Goal: Information Seeking & Learning: Check status

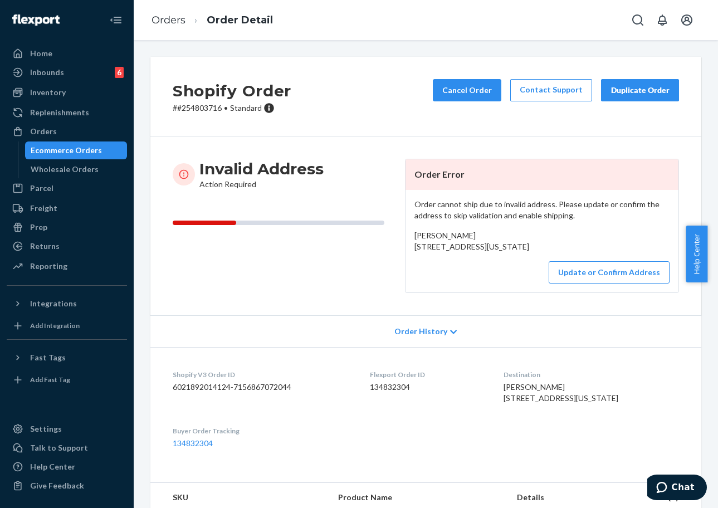
click at [69, 101] on div "Inventory Products" at bounding box center [67, 93] width 120 height 19
click at [69, 93] on div "Inventory" at bounding box center [67, 93] width 118 height 16
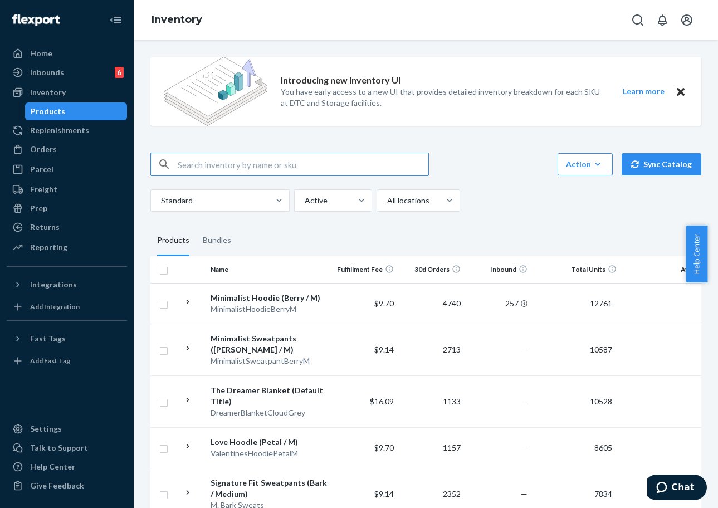
click at [293, 159] on input "text" at bounding box center [303, 164] width 251 height 22
paste input "Minimalist Hoodie"
paste input "Steel Grey Leopard or Steel Leopard"
drag, startPoint x: 325, startPoint y: 169, endPoint x: 436, endPoint y: 160, distance: 111.2
click at [436, 160] on div "Minimalist Hoodie Steel Grey Leopard or Steel Leopard Action Create product Cre…" at bounding box center [425, 164] width 551 height 23
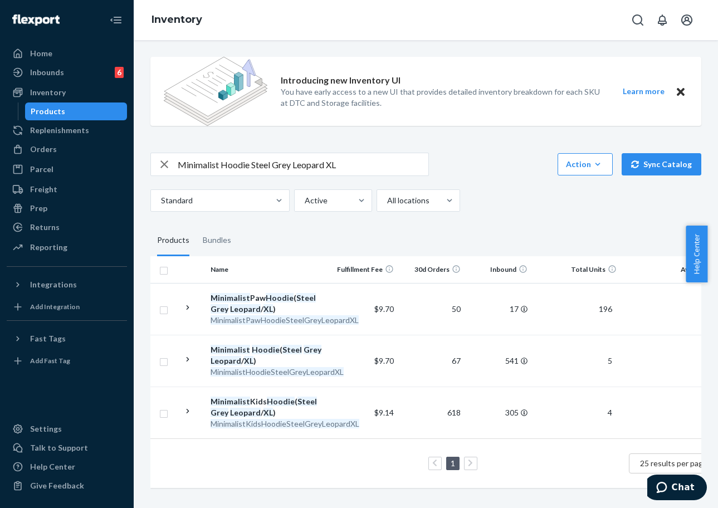
click at [259, 170] on input "Minimalist Hoodie Steel Grey Leopard XL" at bounding box center [303, 164] width 251 height 22
click at [251, 164] on input "Minimalist Hoodie Steel Grey Leopard XL" at bounding box center [303, 164] width 251 height 22
drag, startPoint x: 251, startPoint y: 170, endPoint x: 179, endPoint y: 167, distance: 71.4
click at [179, 167] on input "Minimalist Hoodie Steel Grey Leopard XL" at bounding box center [303, 164] width 251 height 22
paste input "Straight Leg Sweatpants"
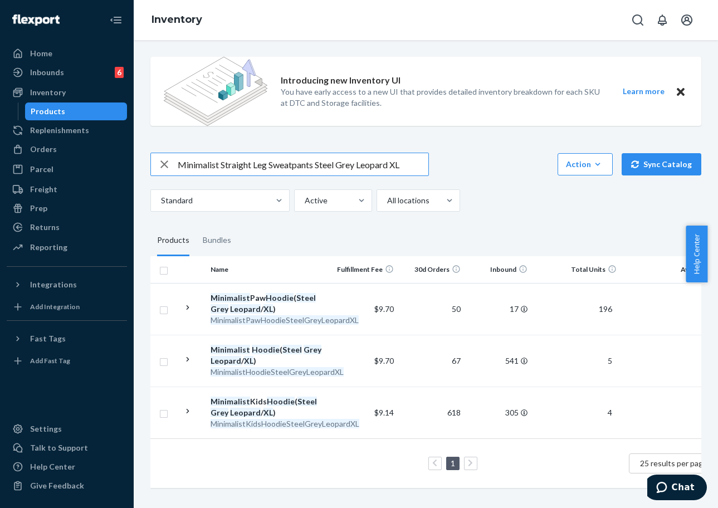
click at [408, 168] on input "Minimalist Straight Leg Sweatpants Steel Grey Leopard XL" at bounding box center [303, 164] width 251 height 22
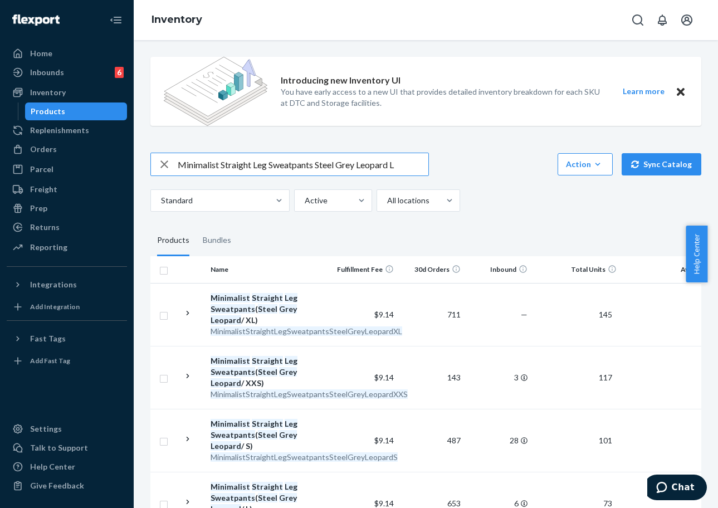
click at [238, 155] on input "Minimalist Straight Leg Sweatpants Steel Grey Leopard L" at bounding box center [303, 164] width 251 height 22
paste input "Travel Hoodie"
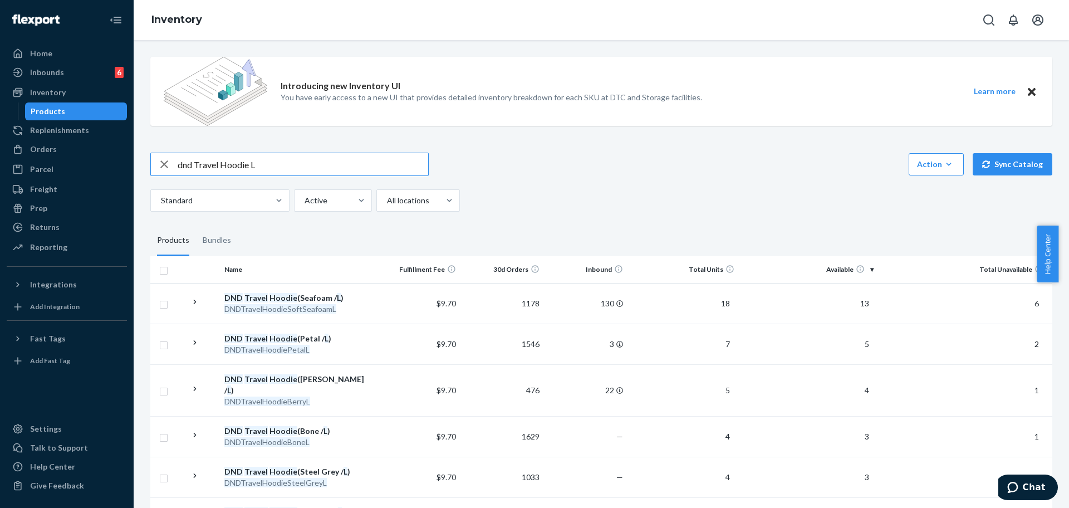
click at [248, 168] on input "dnd Travel Hoodie L" at bounding box center [303, 164] width 251 height 22
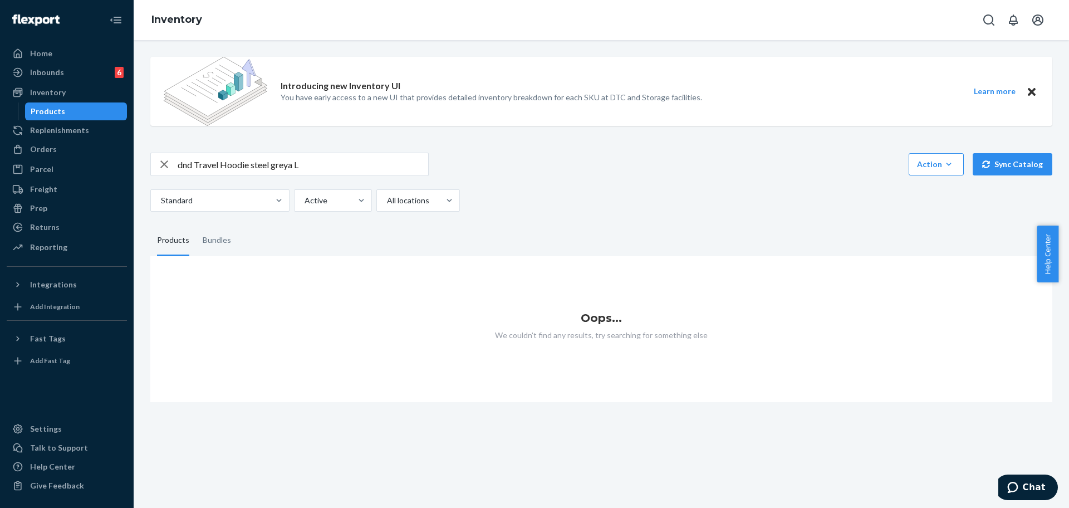
click at [292, 170] on input "dnd Travel Hoodie steel greya L" at bounding box center [303, 164] width 251 height 22
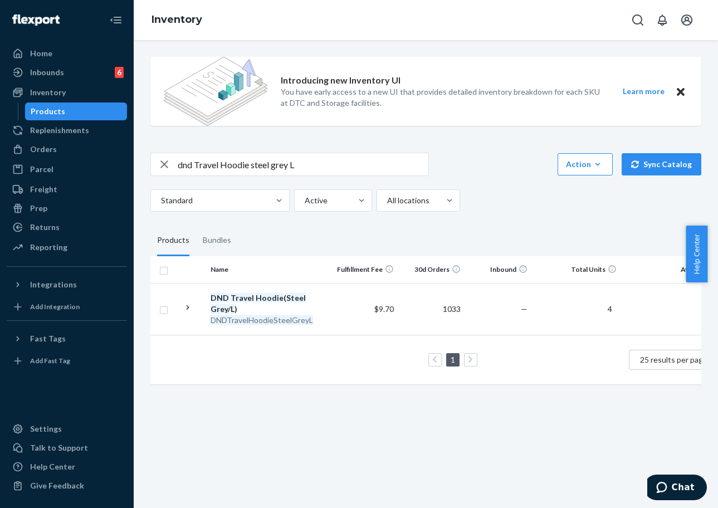
click at [245, 29] on div "Inventory" at bounding box center [426, 20] width 584 height 40
click at [208, 155] on input "dnd Travel Hoodie steel grey L" at bounding box center [303, 164] width 251 height 22
paste input "Minimalist Kids Hoodie"
paste input "Steel Grey Leopard or Steel Leopard"
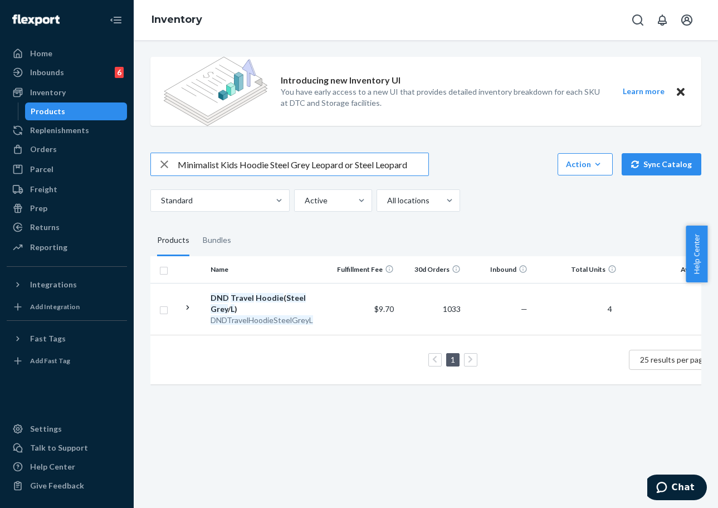
drag, startPoint x: 344, startPoint y: 166, endPoint x: 516, endPoint y: 164, distance: 172.1
click at [516, 164] on div "Minimalist Kids Hoodie Steel Grey Leopard or Steel Leopard Action Create produc…" at bounding box center [425, 164] width 551 height 23
type input "Minimalist Kids Hoodie Steel Grey Leopard XL"
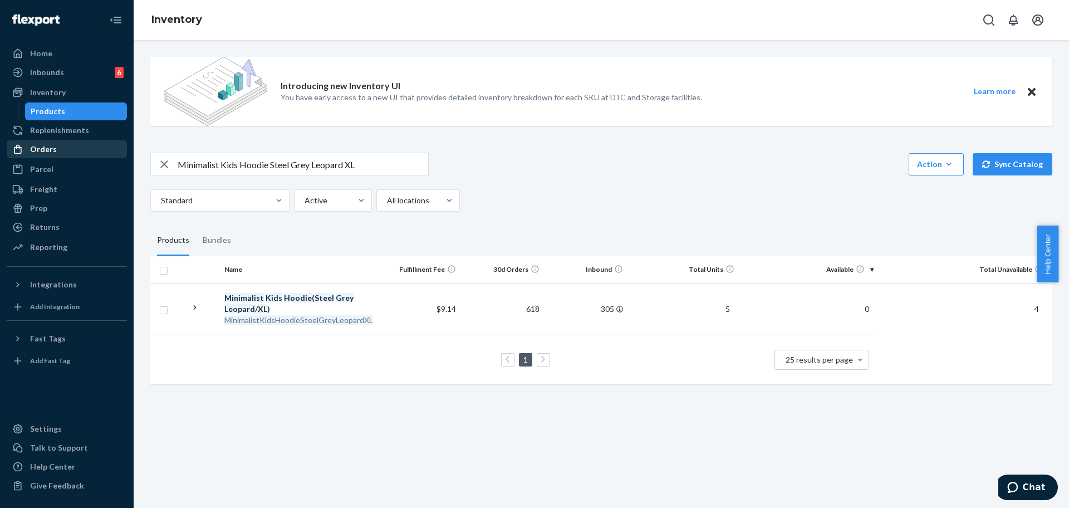
click at [52, 148] on div "Orders" at bounding box center [43, 149] width 27 height 11
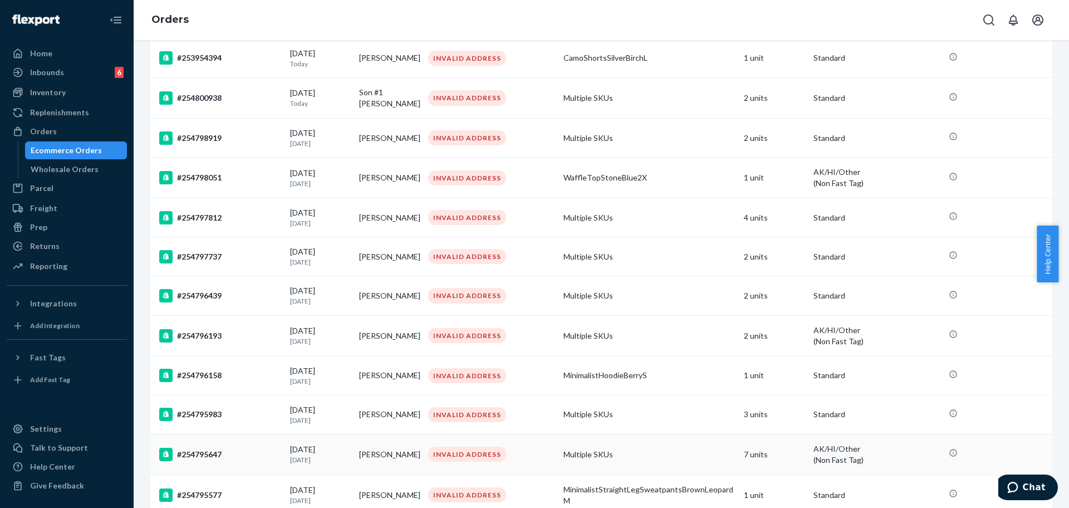
scroll to position [709, 0]
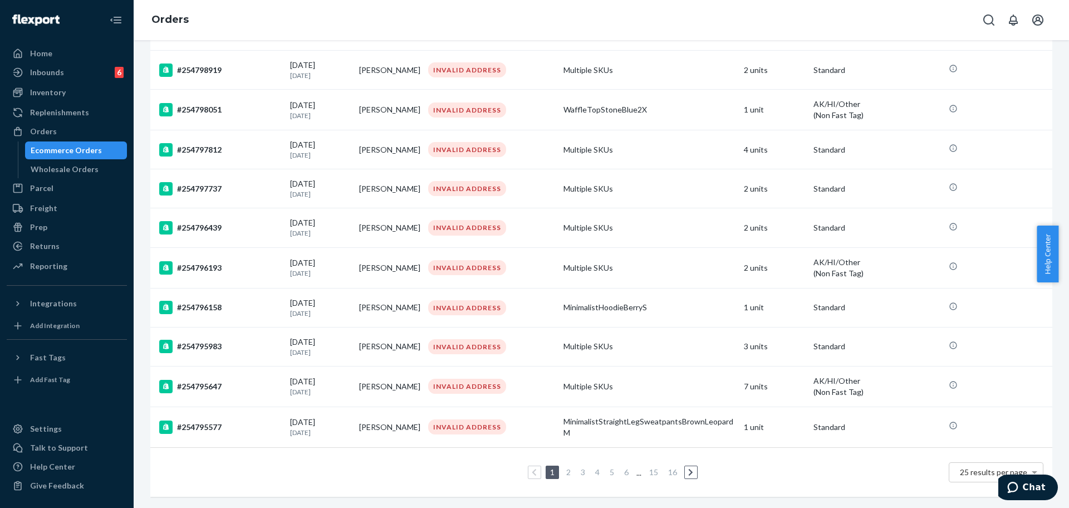
click at [622, 466] on li "6" at bounding box center [627, 472] width 10 height 13
click at [622, 467] on link "6" at bounding box center [626, 471] width 9 height 9
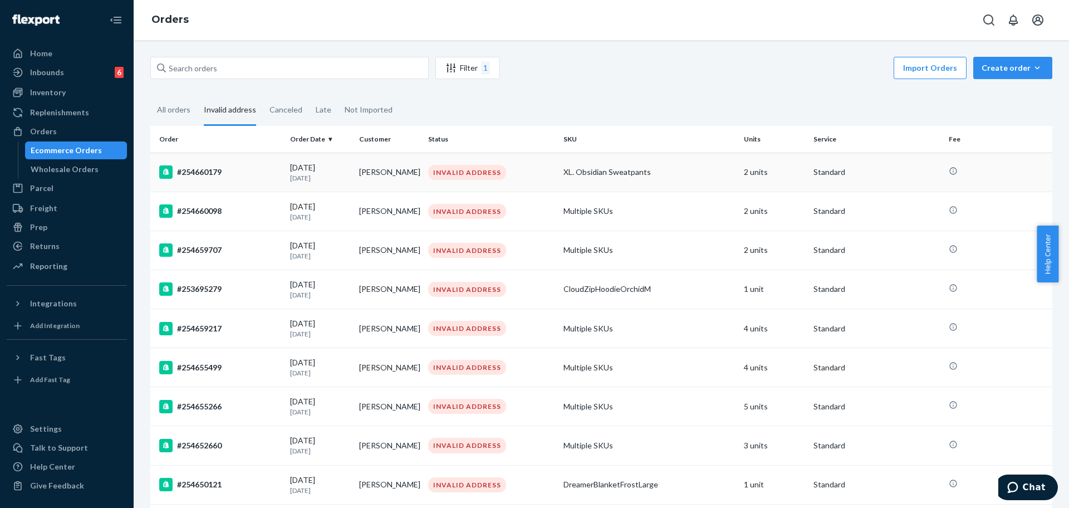
click at [238, 177] on div "#254660179" at bounding box center [220, 171] width 122 height 13
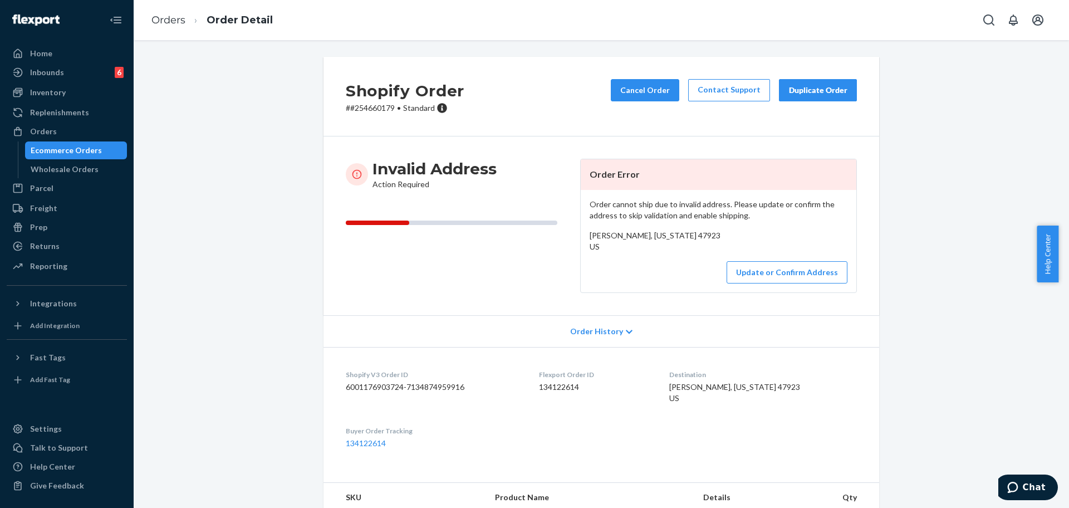
click at [374, 115] on div "Shopify Order # #254660179 • Standard Cancel Order Contact Support Duplicate Or…" at bounding box center [602, 97] width 556 height 80
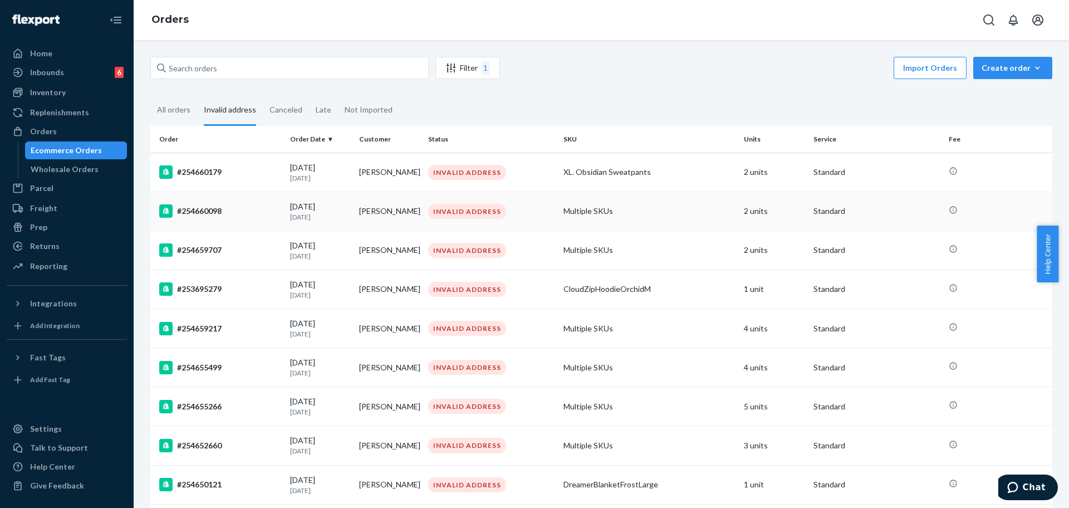
click at [240, 194] on td "#254660098" at bounding box center [217, 211] width 135 height 39
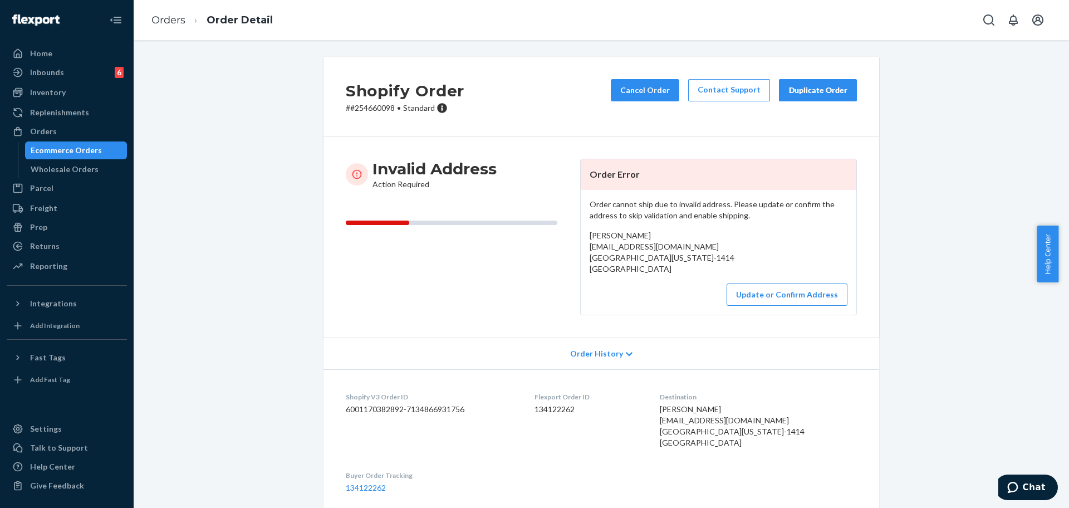
click at [355, 114] on div "Shopify Order # #254660098 • Standard Cancel Order Contact Support Duplicate Or…" at bounding box center [602, 97] width 556 height 80
copy p "254660098"
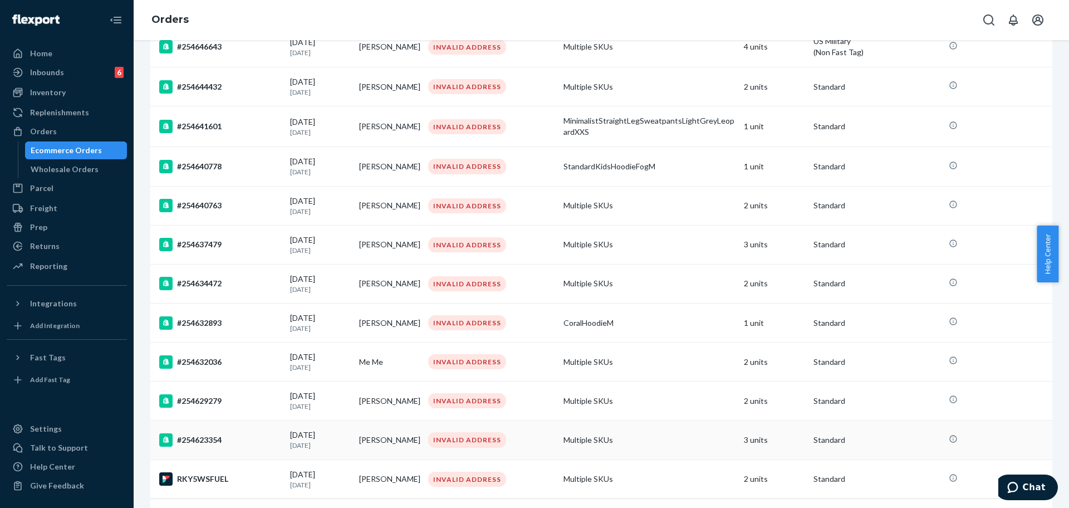
scroll to position [696, 0]
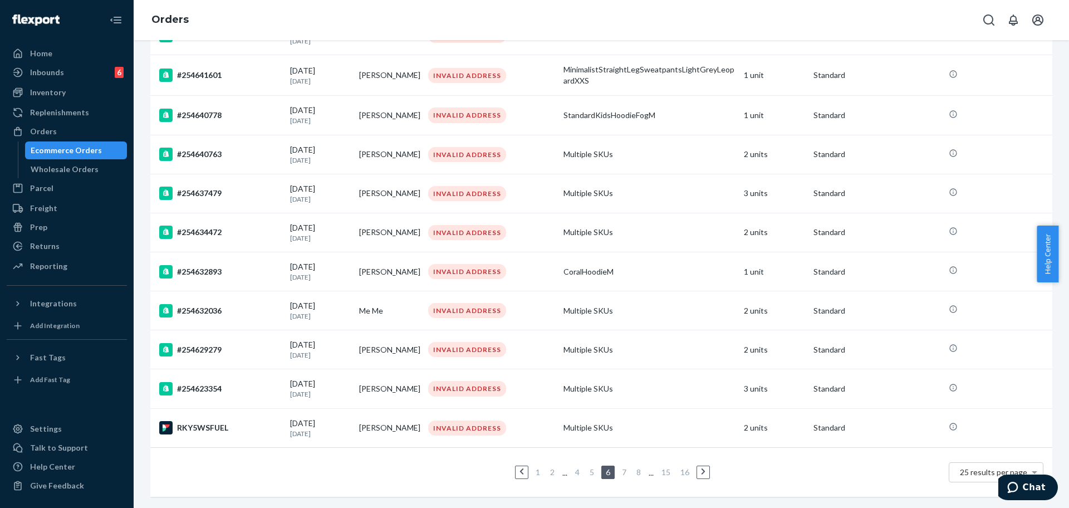
click at [577, 466] on li "4" at bounding box center [578, 472] width 10 height 13
click at [574, 467] on link "4" at bounding box center [577, 471] width 9 height 9
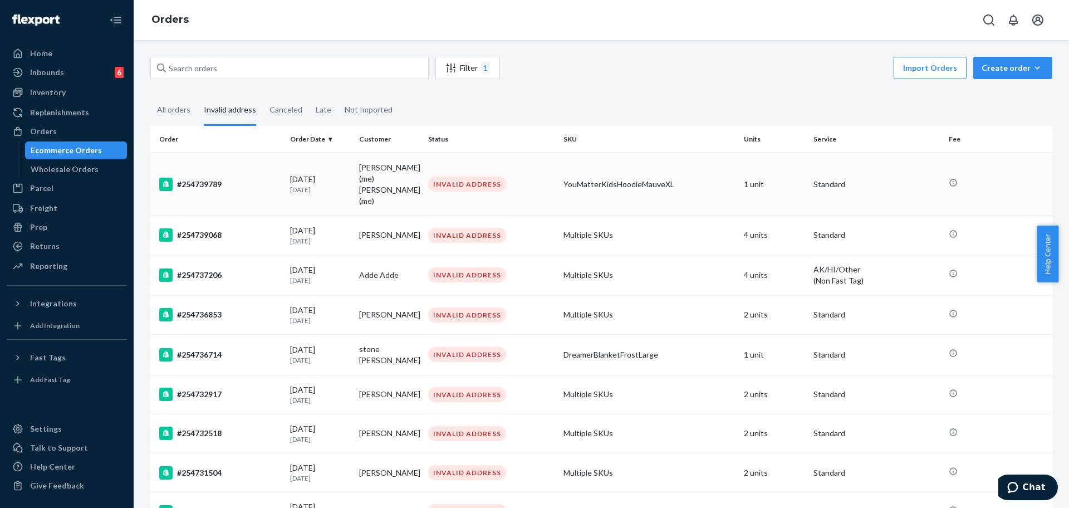
click at [260, 178] on div "#254739789" at bounding box center [220, 184] width 122 height 13
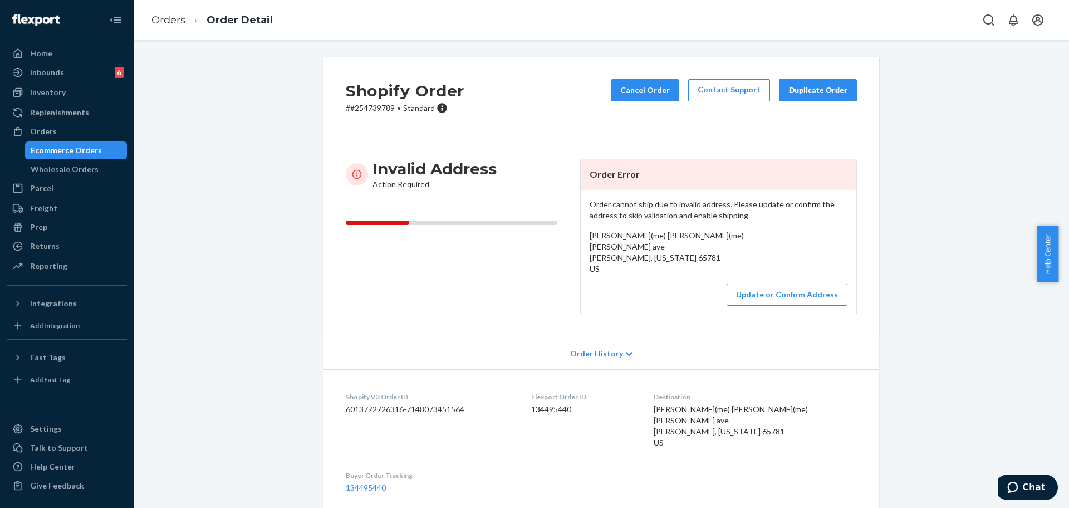
click at [389, 108] on p "# #254739789 • Standard" at bounding box center [405, 107] width 119 height 11
click at [380, 108] on p "# #254739789 • Standard" at bounding box center [405, 107] width 119 height 11
copy p "254739789"
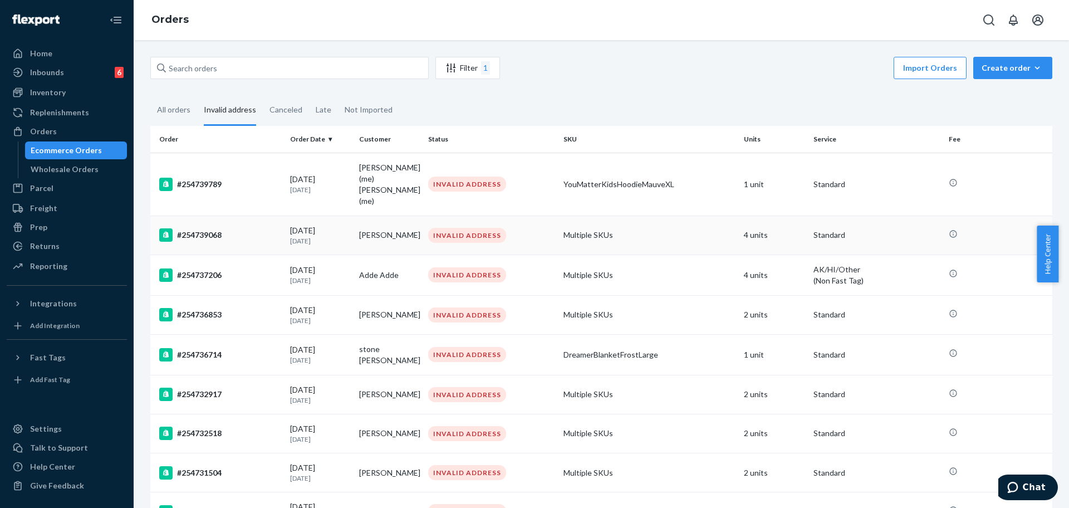
click at [229, 228] on div "#254739068" at bounding box center [220, 234] width 122 height 13
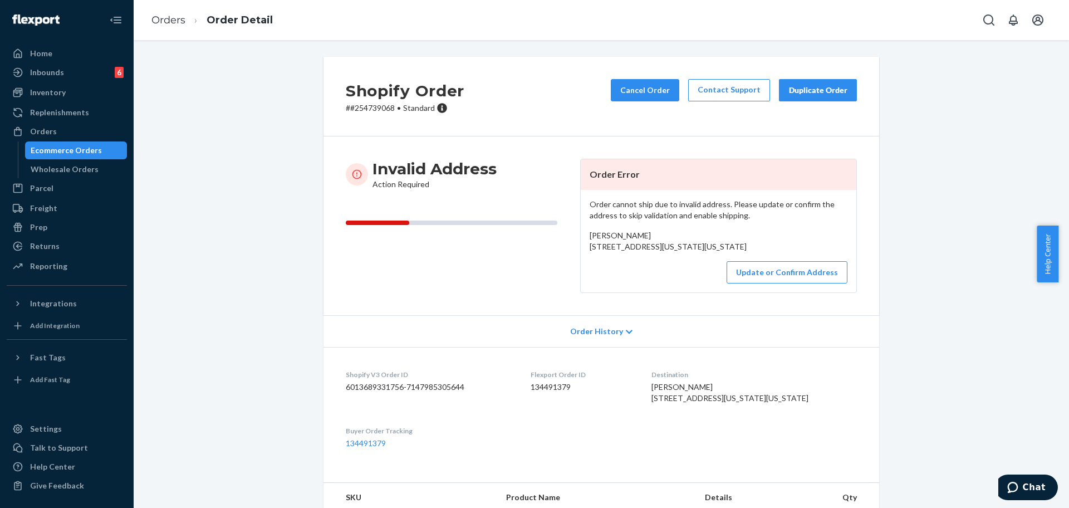
click at [365, 113] on p "# #254739068 • Standard" at bounding box center [405, 107] width 119 height 11
click at [365, 109] on p "# #254739068 • Standard" at bounding box center [405, 107] width 119 height 11
copy p "254739068"
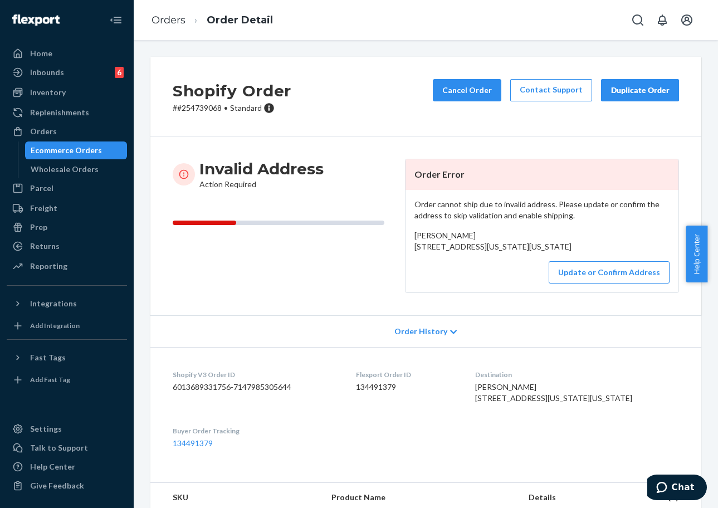
click at [346, 108] on div "Shopify Order # #254739068 • Standard Cancel Order Contact Support Duplicate Or…" at bounding box center [425, 97] width 551 height 80
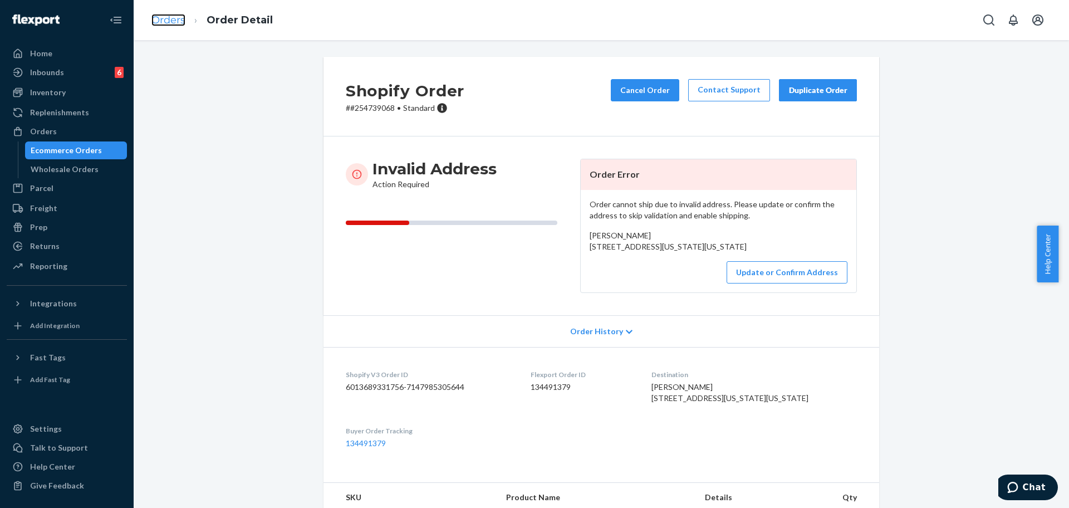
click at [175, 23] on link "Orders" at bounding box center [169, 20] width 34 height 12
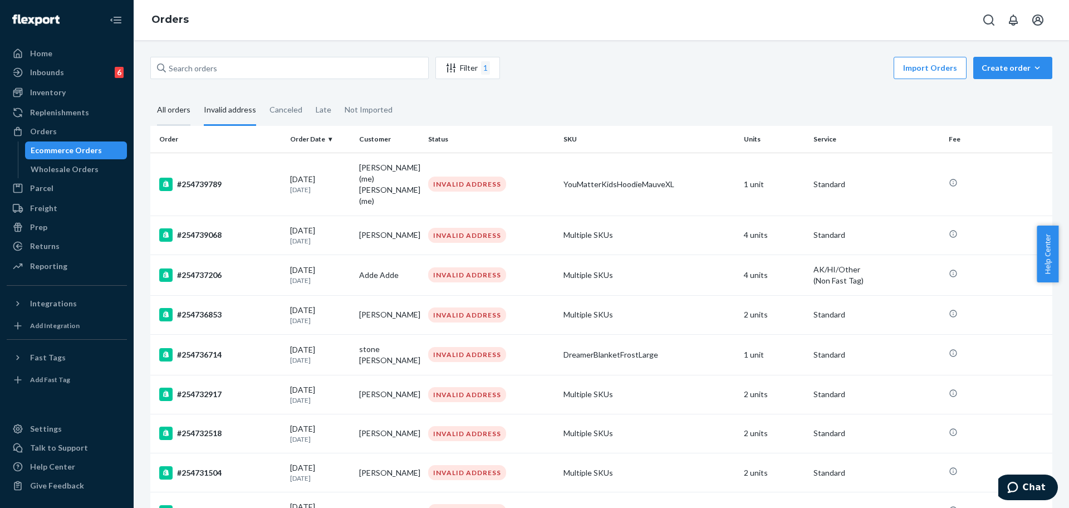
click at [168, 113] on div "All orders" at bounding box center [173, 110] width 33 height 31
click at [150, 95] on input "All orders" at bounding box center [150, 95] width 0 height 0
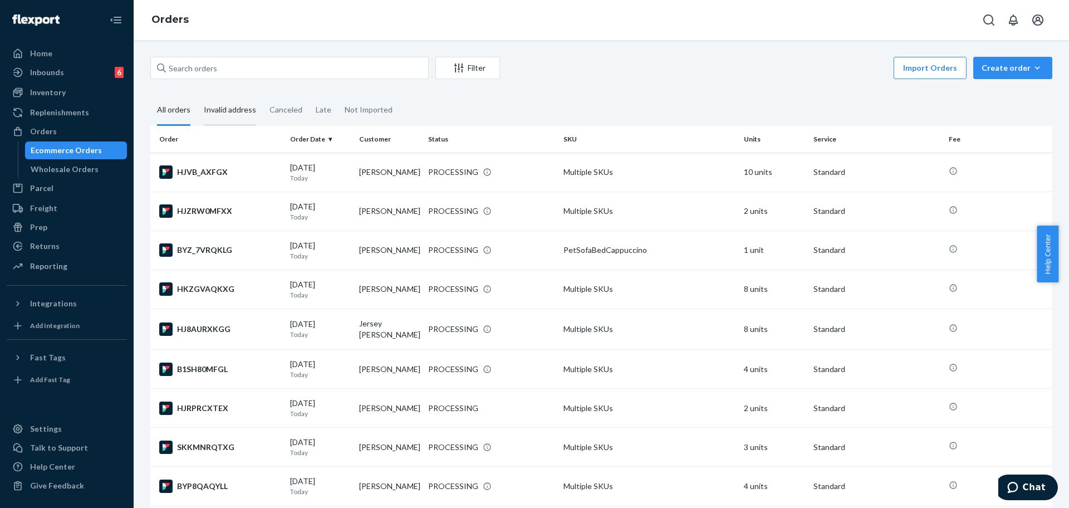
click at [217, 110] on div "Invalid address" at bounding box center [230, 110] width 52 height 31
click at [197, 95] on input "Invalid address" at bounding box center [197, 95] width 0 height 0
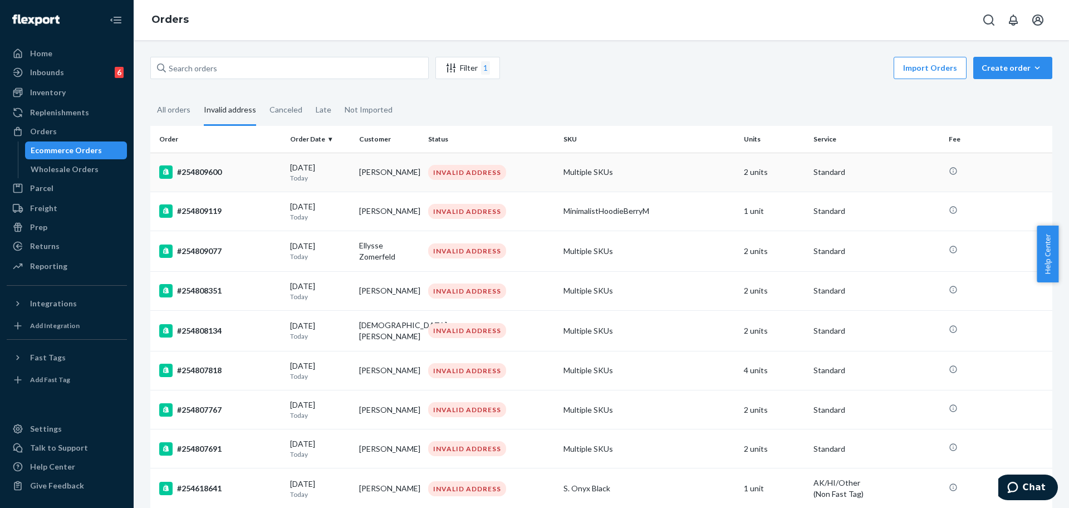
click at [241, 182] on td "#254809600" at bounding box center [217, 172] width 135 height 39
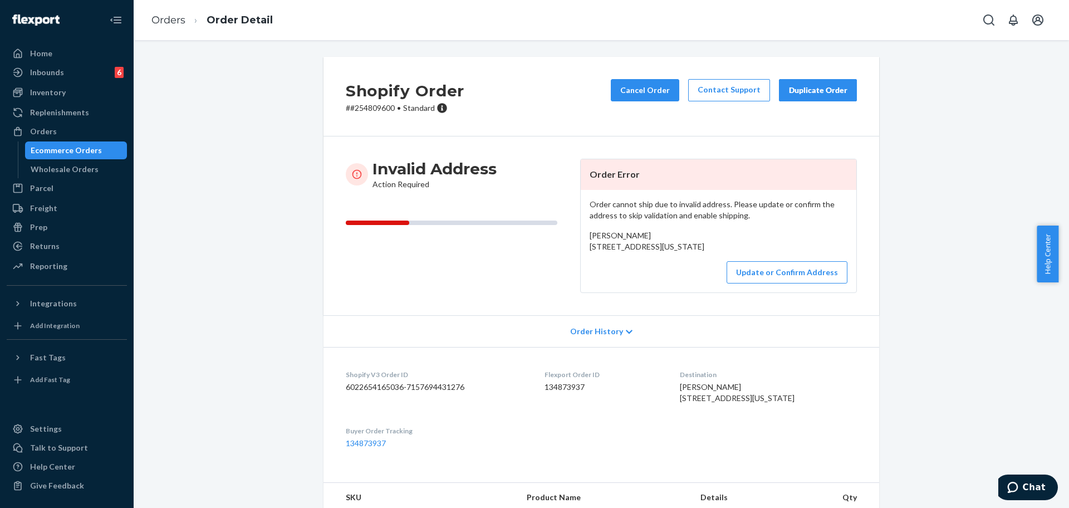
drag, startPoint x: 686, startPoint y: 266, endPoint x: 580, endPoint y: 248, distance: 107.9
click at [581, 248] on div "Order cannot ship due to invalid address. Please update or confirm the address …" at bounding box center [719, 241] width 276 height 102
copy span "1963 North St SFA station box 14678 Station box 14678 Nacogdoches, Texas 75965"
